Goal: Task Accomplishment & Management: Use online tool/utility

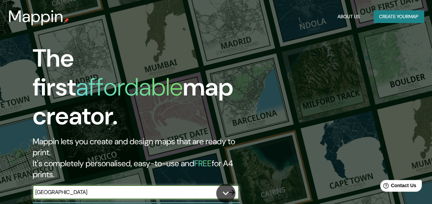
type input "[GEOGRAPHIC_DATA]"
click at [235, 189] on icon "button" at bounding box center [232, 193] width 8 height 8
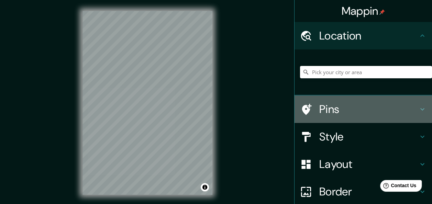
click at [341, 108] on h4 "Pins" at bounding box center [369, 110] width 99 height 14
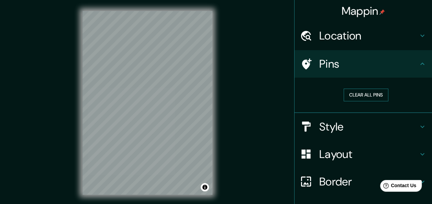
click at [348, 92] on button "Clear all pins" at bounding box center [366, 95] width 45 height 13
click at [358, 36] on h4 "Location" at bounding box center [369, 36] width 99 height 14
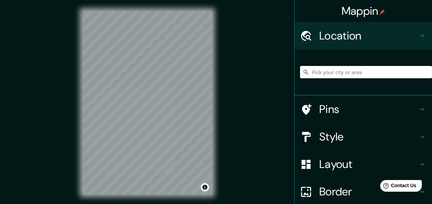
click at [344, 66] on input "Pick your city or area" at bounding box center [366, 72] width 132 height 12
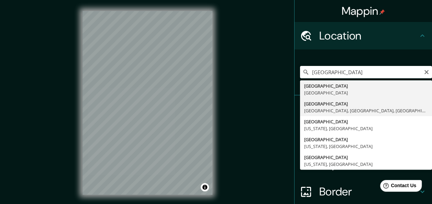
type input "[GEOGRAPHIC_DATA], [GEOGRAPHIC_DATA], [GEOGRAPHIC_DATA], [GEOGRAPHIC_DATA]"
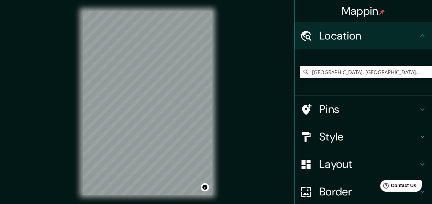
click at [302, 109] on icon at bounding box center [307, 109] width 10 height 11
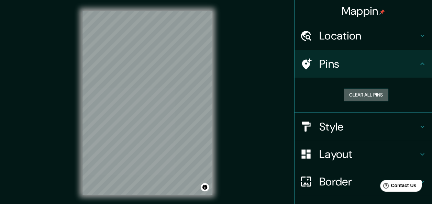
click at [353, 92] on button "Clear all pins" at bounding box center [366, 95] width 45 height 13
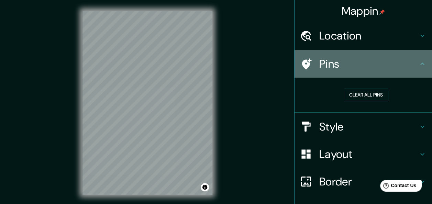
click at [308, 64] on div at bounding box center [309, 64] width 19 height 12
